Goal: Navigation & Orientation: Find specific page/section

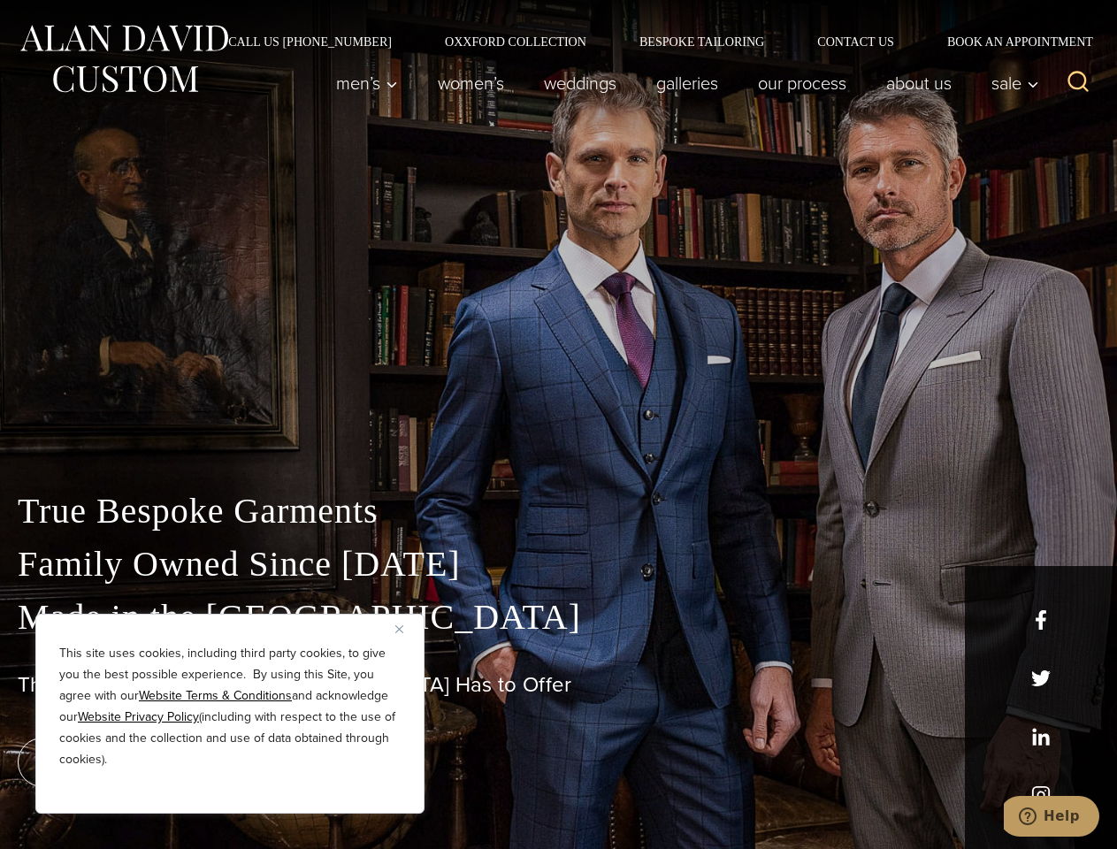
click at [558, 425] on div "True Bespoke Garments Family Owned Since [DATE] Made in [GEOGRAPHIC_DATA] The B…" at bounding box center [558, 622] width 1117 height 453
click at [406, 629] on button "Close" at bounding box center [405, 628] width 21 height 21
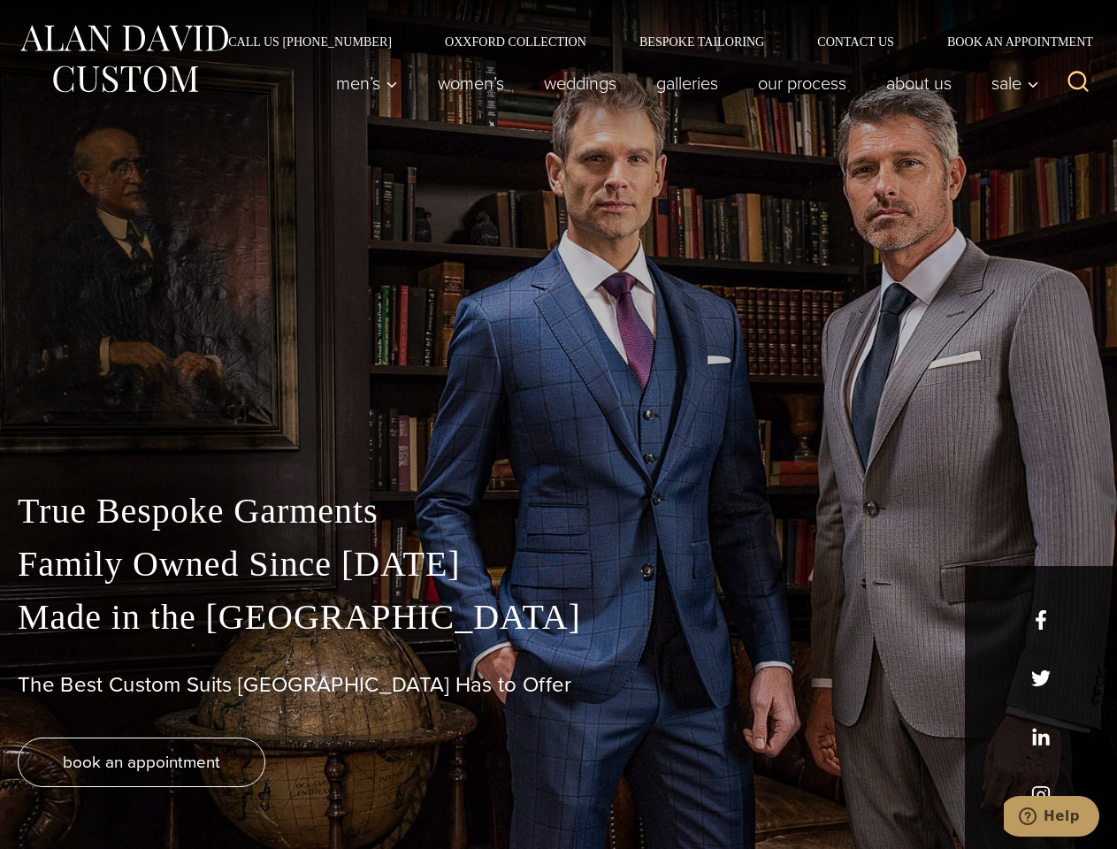
click at [230, 790] on div "True Bespoke Garments Family Owned Since [DATE] Made in [GEOGRAPHIC_DATA] The B…" at bounding box center [558, 667] width 1117 height 364
click at [1078, 83] on icon "Search" at bounding box center [1079, 82] width 26 height 26
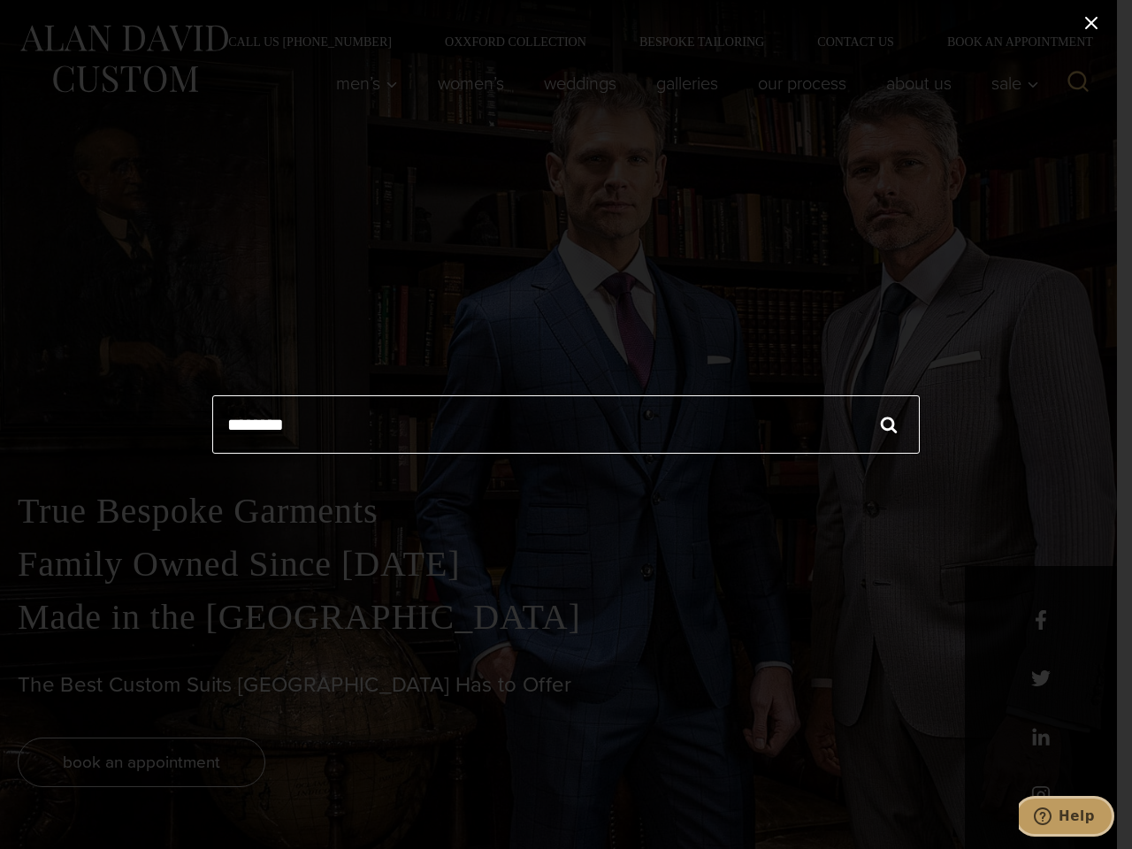
click at [1052, 816] on icon "Help" at bounding box center [1043, 817] width 18 height 18
